Goal: Navigation & Orientation: Understand site structure

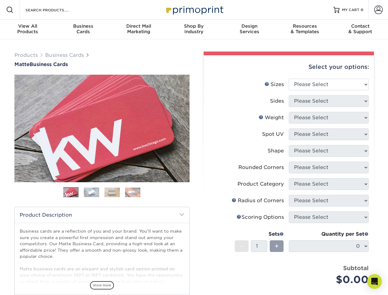
click at [194, 147] on div "Select your options: Sizes Help Sizes Please Select 1.5" x 3.5" - Mini -" at bounding box center [286, 206] width 184 height 309
click at [10, 10] on span at bounding box center [9, 9] width 7 height 7
click at [378, 10] on span at bounding box center [378, 10] width 9 height 9
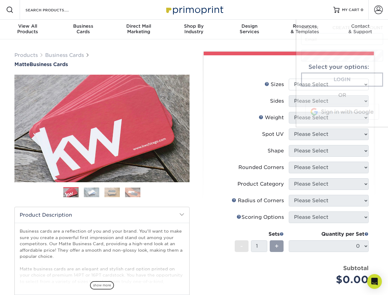
click at [28, 29] on div "View All Products" at bounding box center [27, 28] width 55 height 11
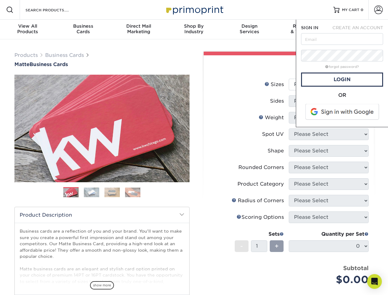
click at [83, 29] on div "Business Cards" at bounding box center [82, 28] width 55 height 11
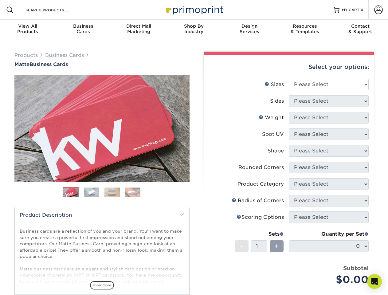
click at [138, 29] on div "Direct Mail Marketing" at bounding box center [138, 28] width 55 height 11
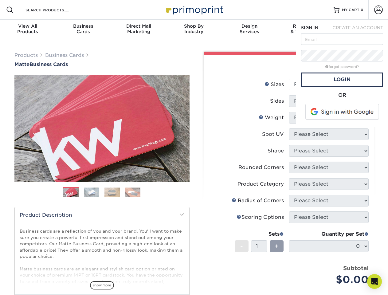
click at [194, 29] on div "Shop By Industry" at bounding box center [193, 28] width 55 height 11
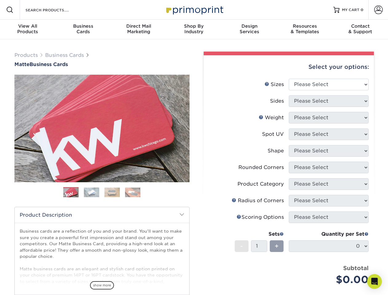
click at [249, 29] on div "Design Services" at bounding box center [249, 28] width 55 height 11
click at [304, 29] on span "SIGN IN" at bounding box center [309, 27] width 17 height 5
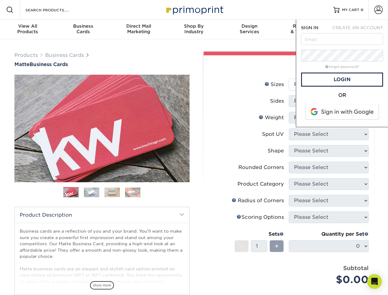
click at [360, 29] on div "Contact & Support" at bounding box center [359, 28] width 55 height 11
